Goal: Information Seeking & Learning: Learn about a topic

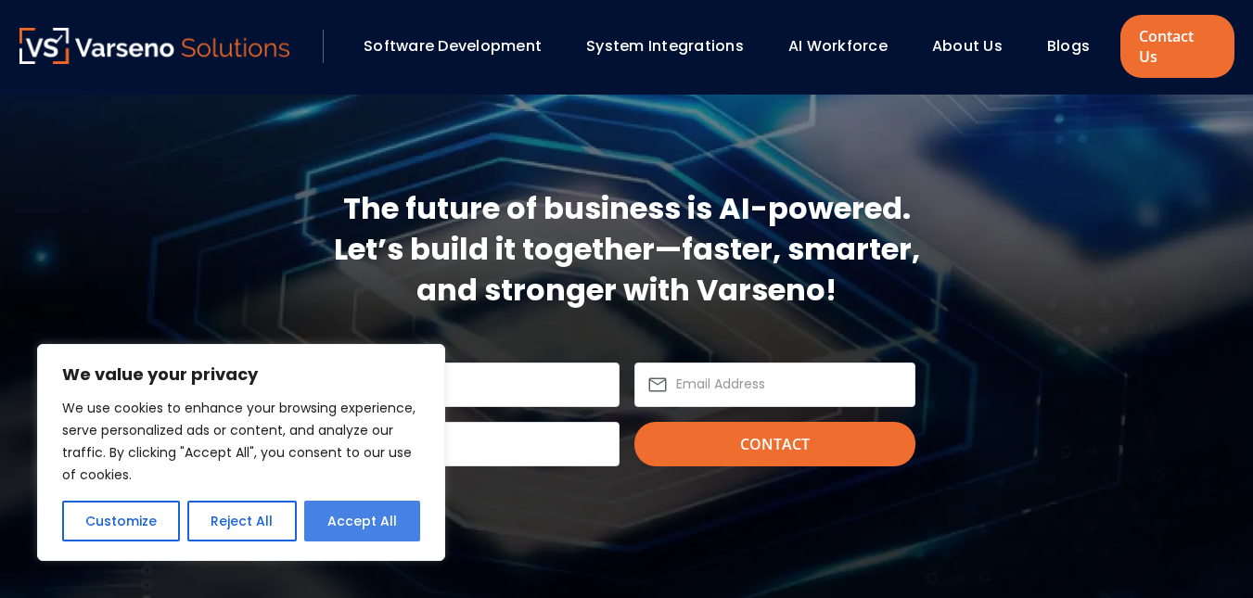
click at [358, 517] on button "Accept All" at bounding box center [362, 521] width 116 height 41
checkbox input "true"
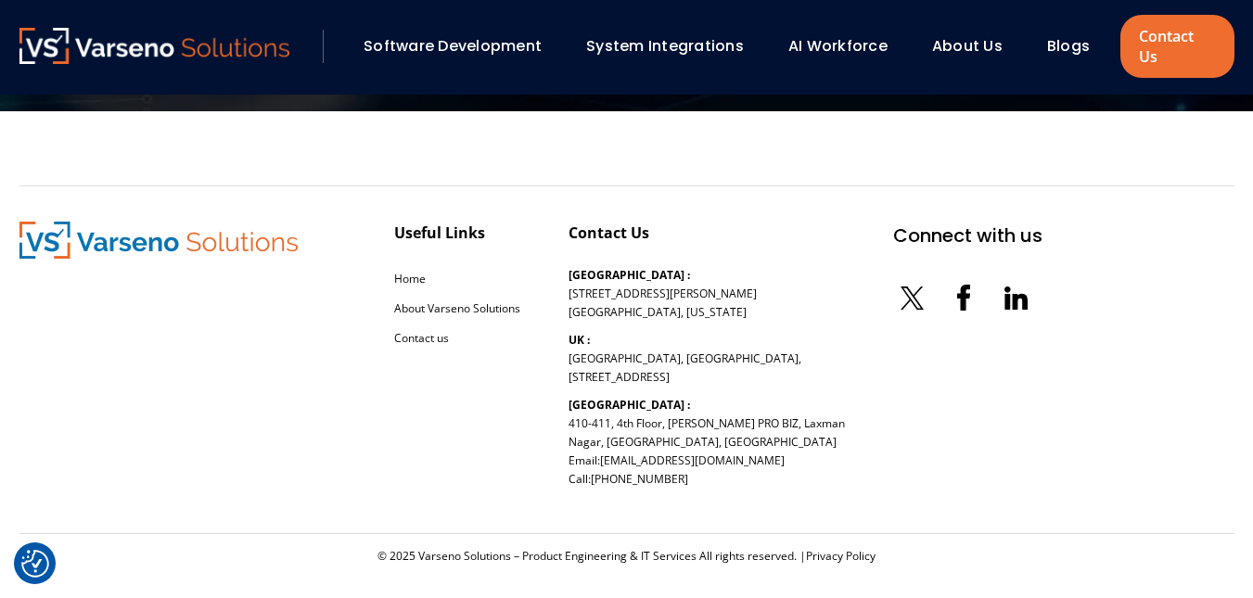
click at [481, 40] on link "Software Development" at bounding box center [452, 45] width 178 height 21
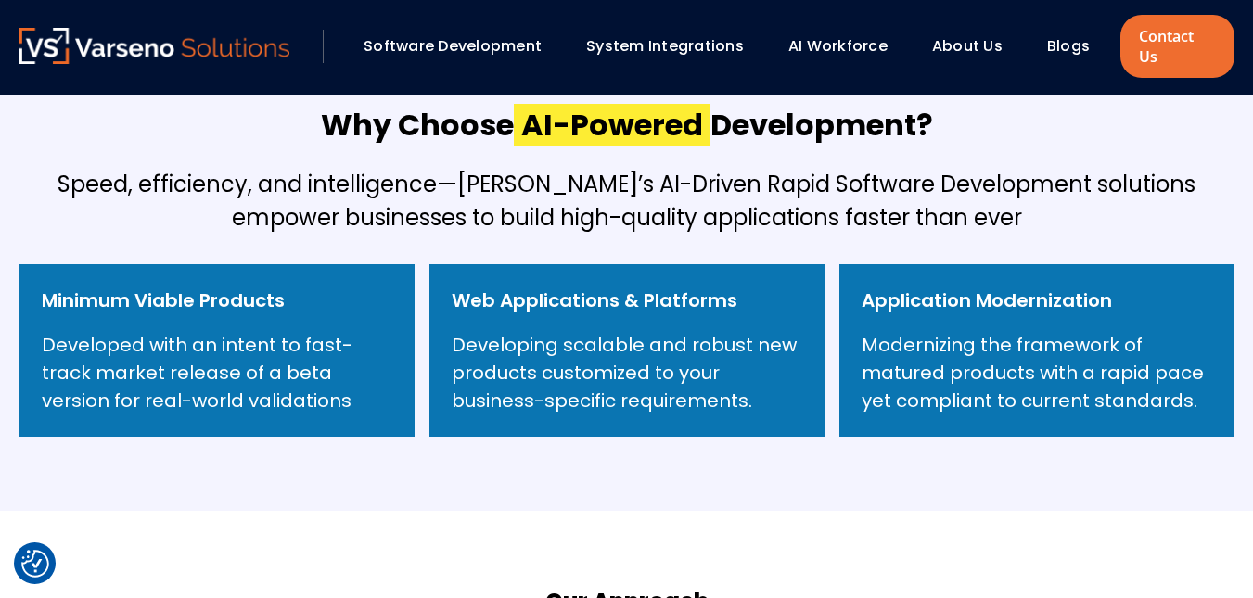
scroll to position [556, 0]
